Goal: Task Accomplishment & Management: Complete application form

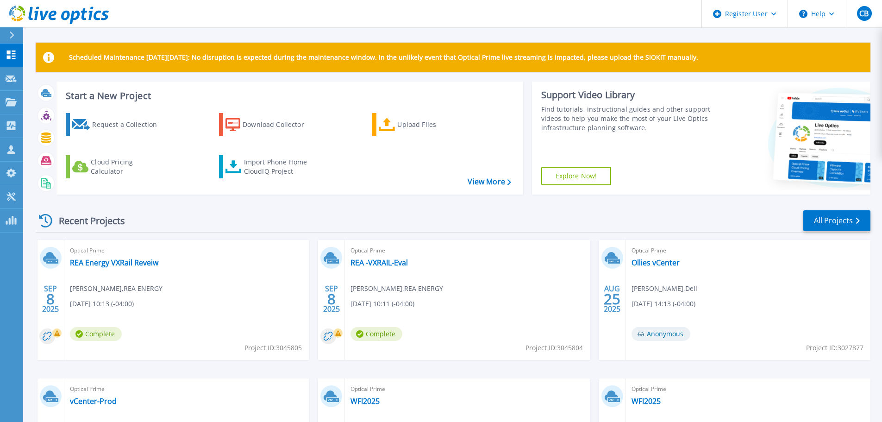
click at [16, 38] on div at bounding box center [15, 35] width 15 height 16
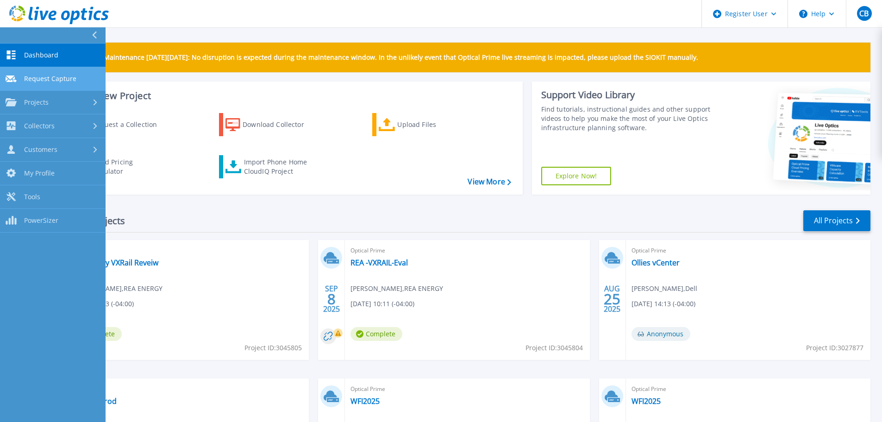
click at [41, 82] on span "Request Capture" at bounding box center [50, 79] width 52 height 8
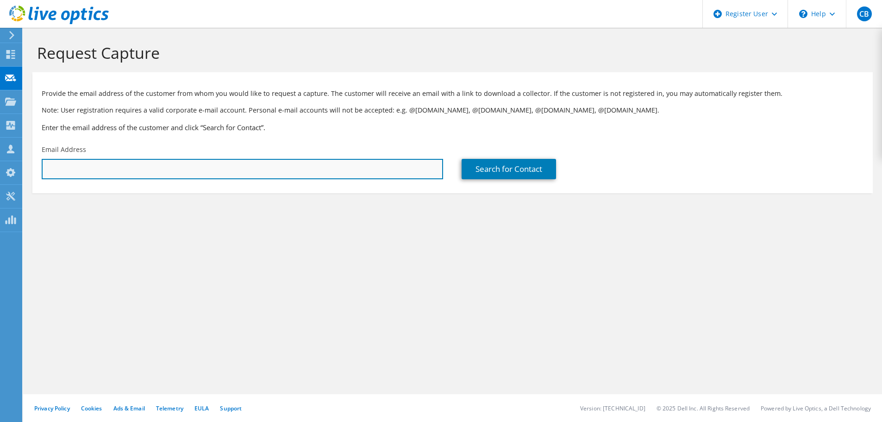
click at [245, 176] on input "text" at bounding box center [243, 169] width 402 height 20
paste input "[EMAIL_ADDRESS][DOMAIN_NAME]"
type input "[EMAIL_ADDRESS][DOMAIN_NAME]"
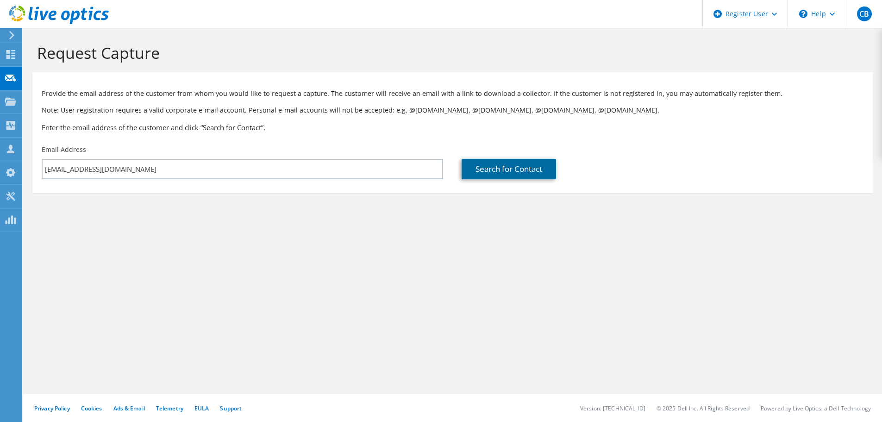
click at [517, 160] on link "Search for Contact" at bounding box center [509, 169] width 94 height 20
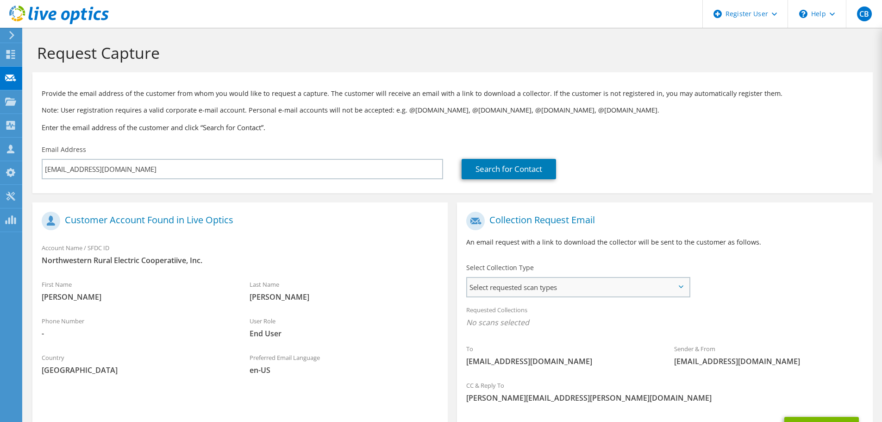
click at [550, 296] on span "Select requested scan types" at bounding box center [578, 287] width 222 height 19
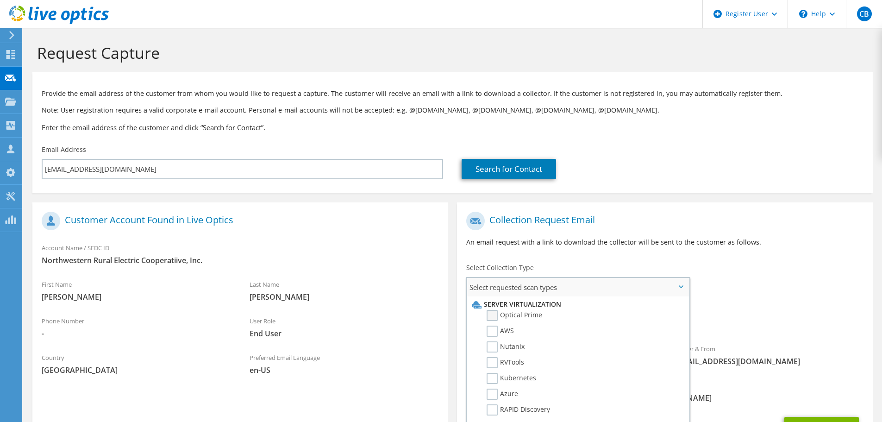
click at [497, 315] on label "Optical Prime" at bounding box center [515, 315] width 56 height 11
click at [0, 0] on input "Optical Prime" at bounding box center [0, 0] width 0 height 0
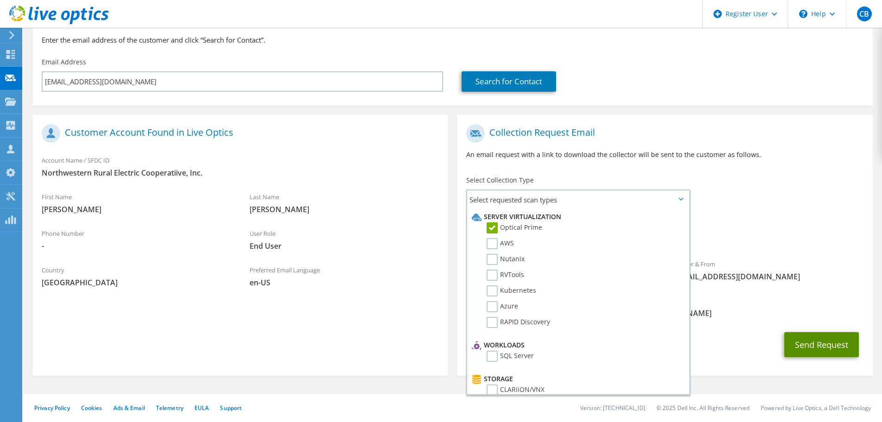
click at [810, 339] on button "Send Request" at bounding box center [821, 344] width 75 height 25
